Goal: Information Seeking & Learning: Learn about a topic

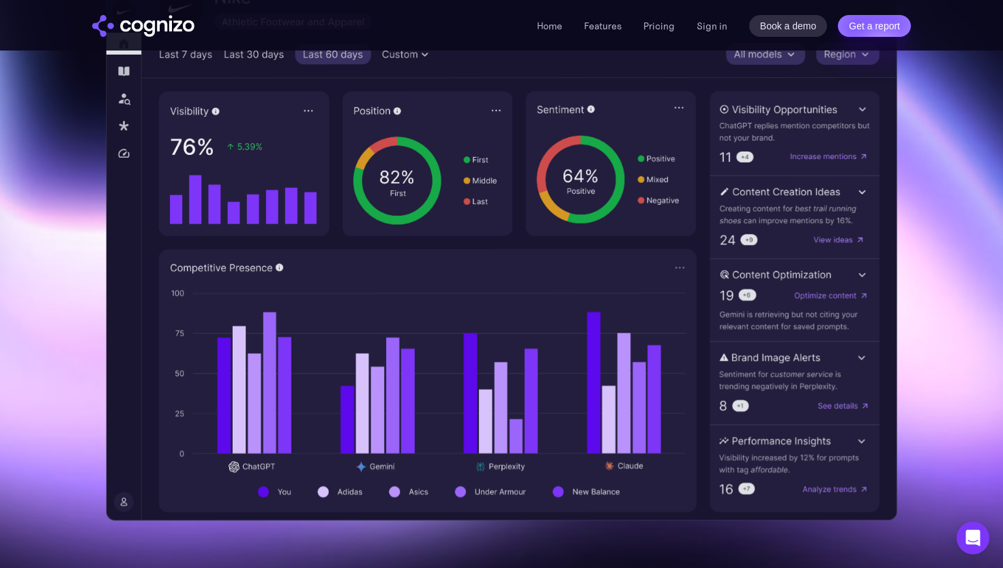
scroll to position [441, 0]
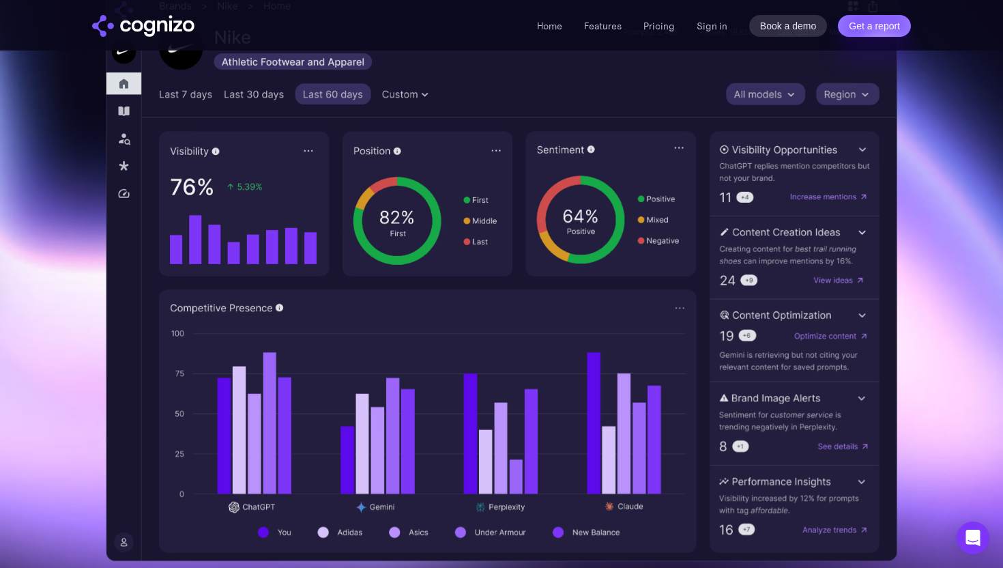
click at [659, 31] on li "Pricing" at bounding box center [658, 26] width 31 height 16
click at [658, 24] on link "Pricing" at bounding box center [658, 26] width 31 height 12
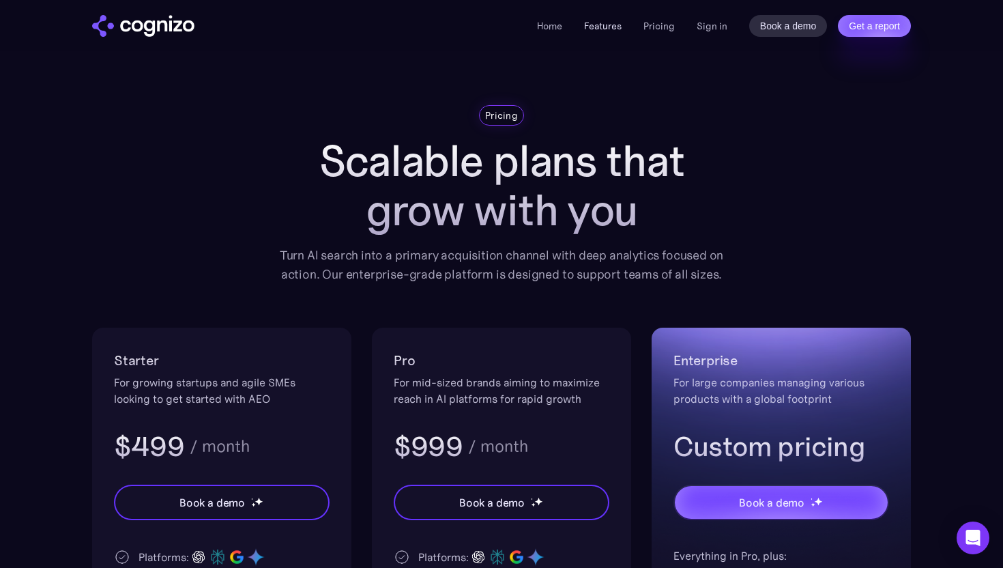
click at [600, 23] on link "Features" at bounding box center [603, 26] width 38 height 12
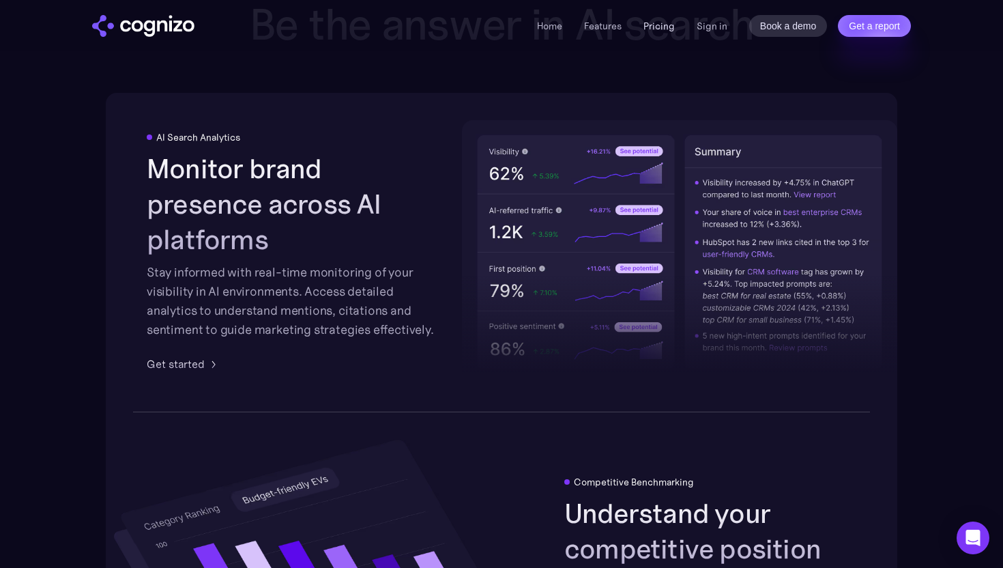
click at [650, 28] on link "Pricing" at bounding box center [658, 26] width 31 height 12
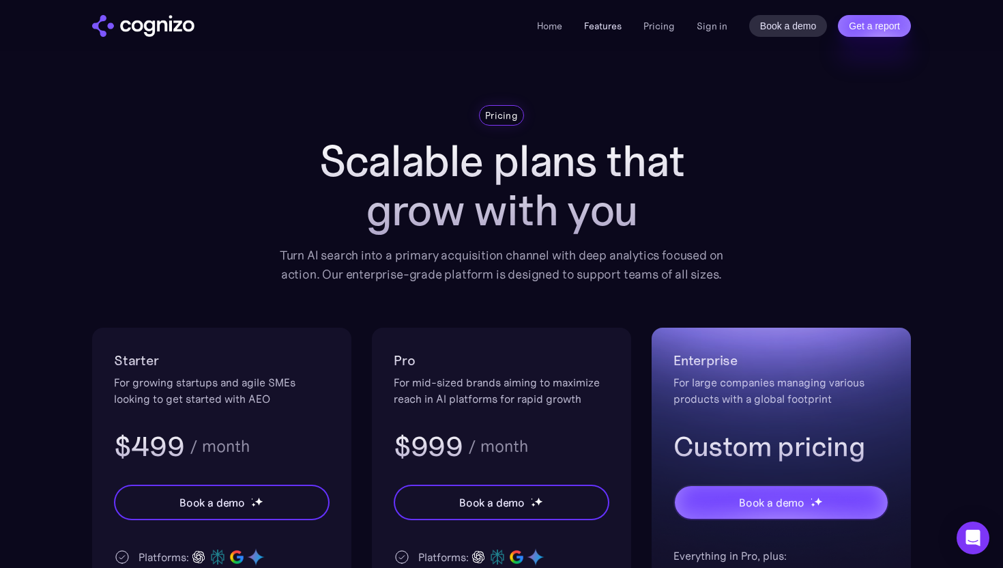
click at [592, 29] on link "Features" at bounding box center [603, 26] width 38 height 12
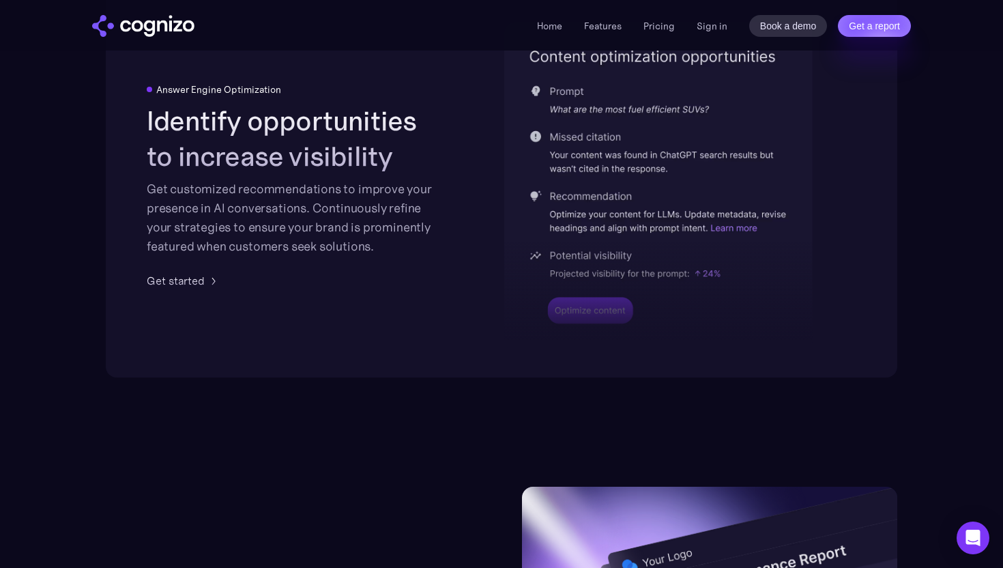
scroll to position [3161, 0]
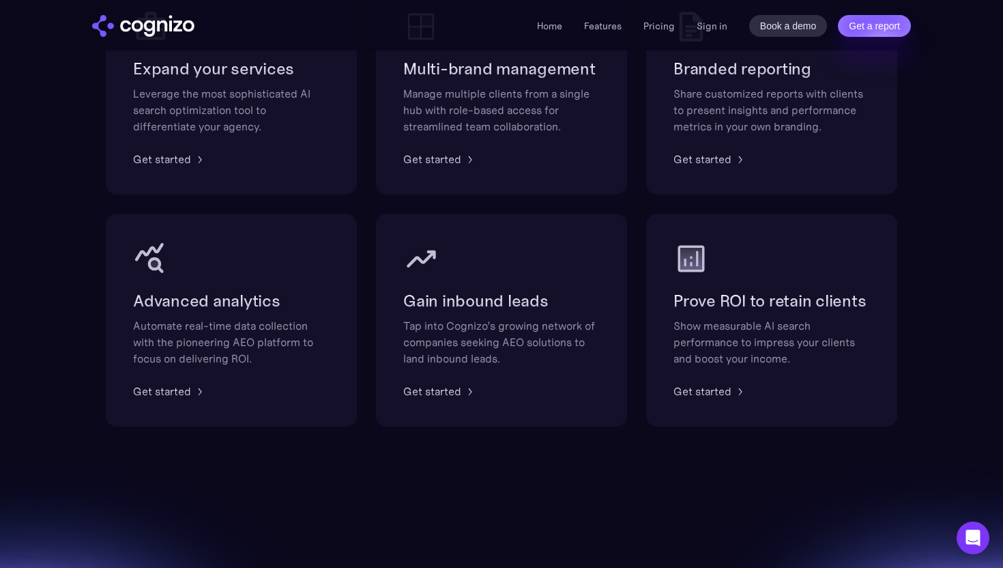
scroll to position [954, 0]
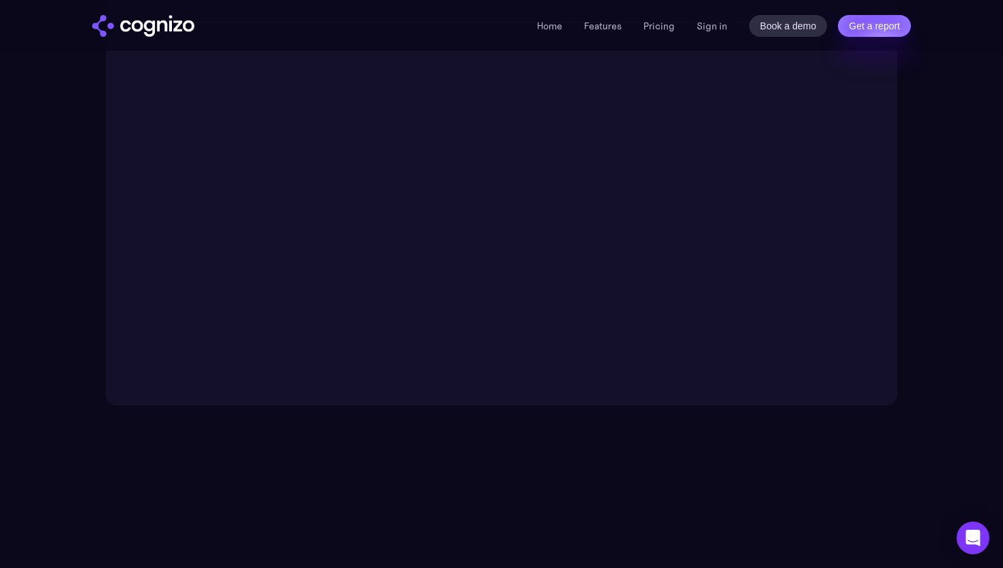
scroll to position [2728, 0]
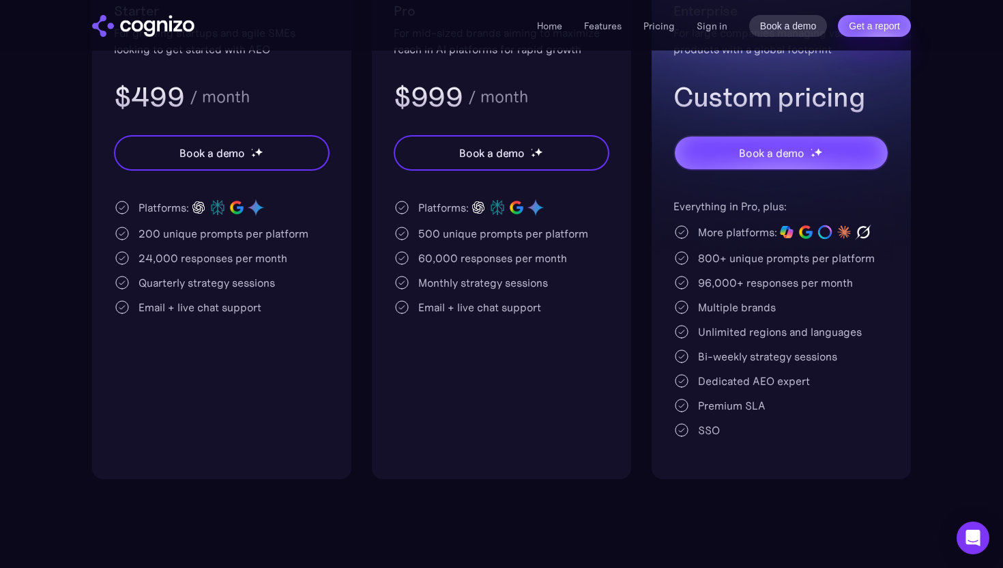
scroll to position [351, 0]
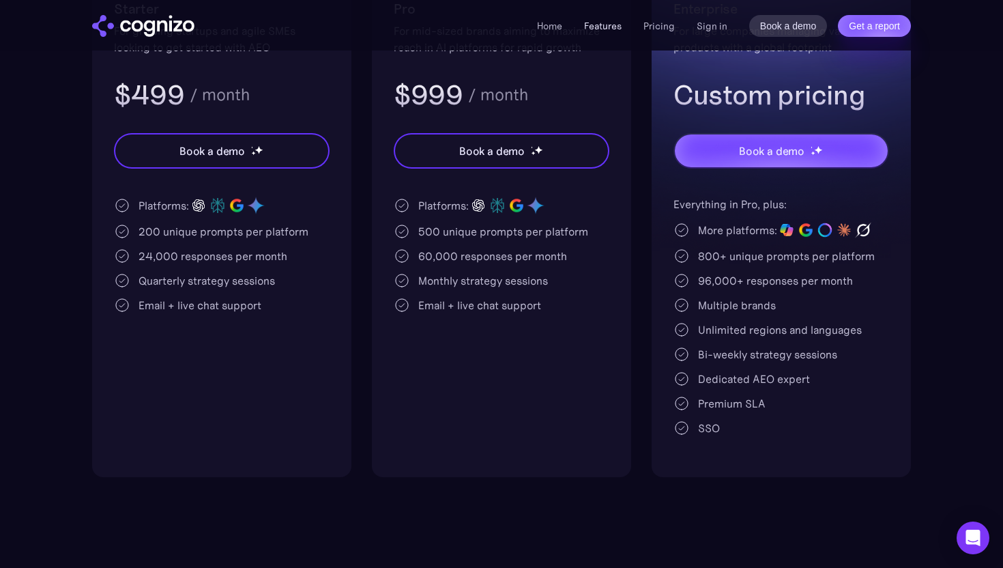
click at [600, 24] on link "Features" at bounding box center [603, 26] width 38 height 12
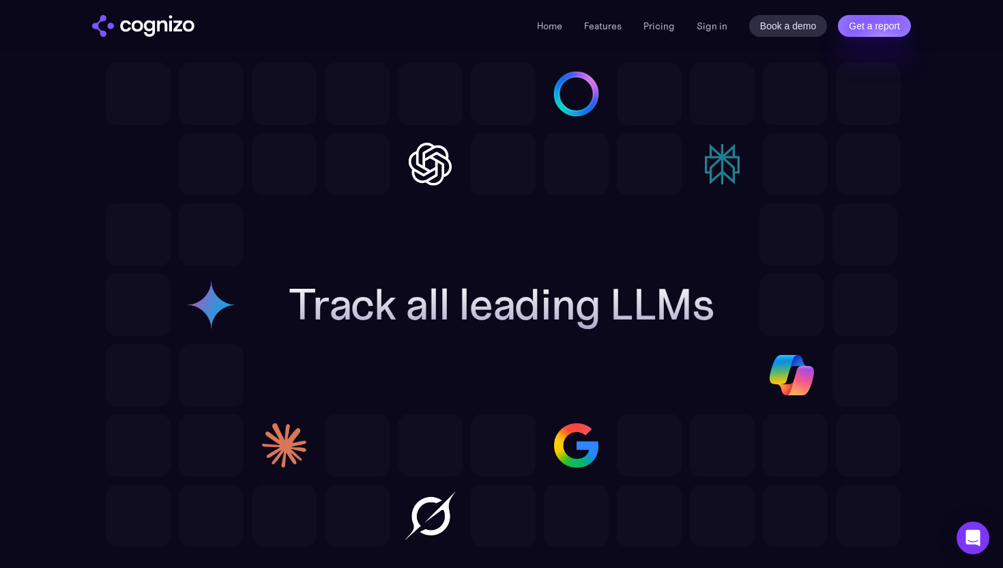
scroll to position [4259, 0]
